Goal: Transaction & Acquisition: Purchase product/service

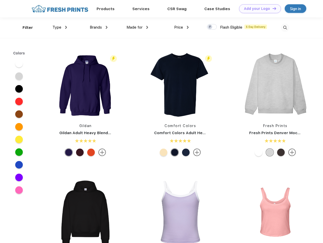
scroll to position [0, 0]
click at [258, 9] on link "Add your Logo Design Tool" at bounding box center [260, 8] width 42 height 9
click at [0, 0] on div "Design Tool" at bounding box center [0, 0] width 0 height 0
click at [272, 8] on link "Add your Logo Design Tool" at bounding box center [260, 8] width 42 height 9
click at [24, 28] on div "Filter" at bounding box center [28, 28] width 10 height 6
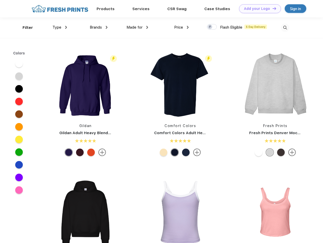
click at [60, 27] on span "Type" at bounding box center [56, 27] width 9 height 5
click at [99, 27] on span "Brands" at bounding box center [96, 27] width 12 height 5
click at [137, 27] on span "Made for" at bounding box center [135, 27] width 16 height 5
click at [182, 27] on span "Price" at bounding box center [178, 27] width 9 height 5
click at [212, 27] on div at bounding box center [212, 27] width 10 height 6
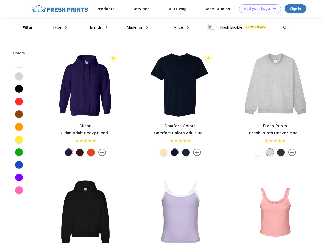
click at [210, 27] on input "checkbox" at bounding box center [208, 25] width 3 height 3
click at [285, 28] on img at bounding box center [285, 28] width 8 height 8
